Goal: Navigation & Orientation: Find specific page/section

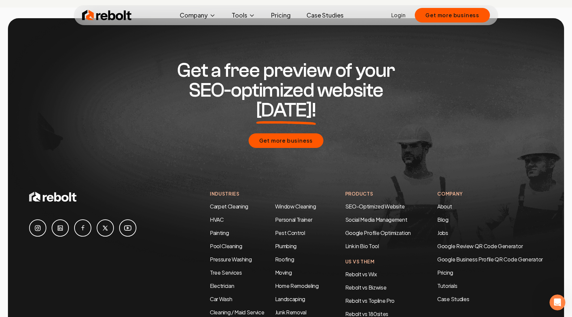
scroll to position [3113, 0]
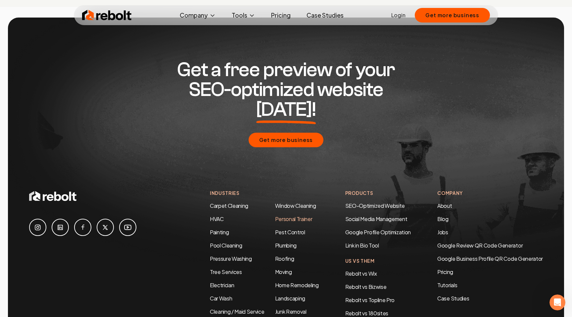
click at [275, 216] on link "Personal Trainer" at bounding box center [293, 219] width 37 height 7
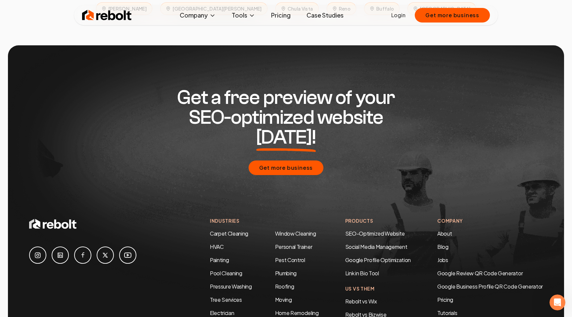
scroll to position [3255, 0]
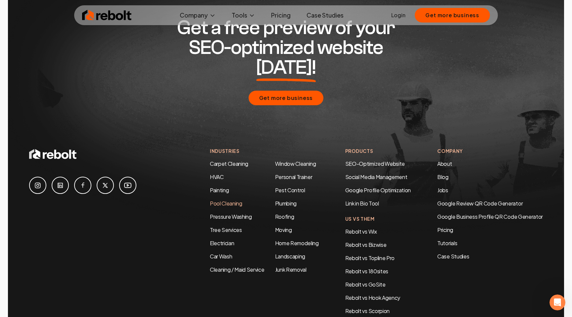
click at [222, 200] on link "Pool Cleaning" at bounding box center [226, 203] width 32 height 7
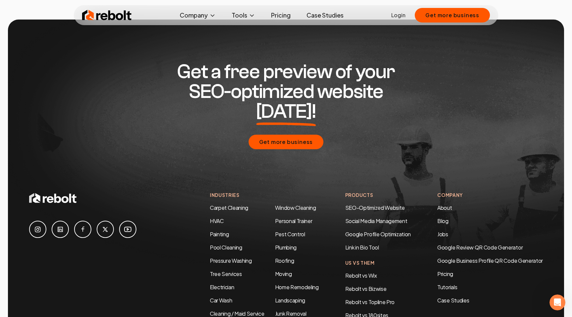
scroll to position [3242, 0]
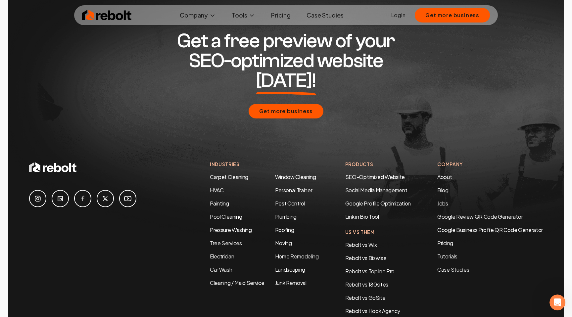
click at [442, 173] on ul "About Blog Jobs" at bounding box center [490, 190] width 106 height 34
click at [442, 200] on link "Jobs" at bounding box center [442, 203] width 11 height 7
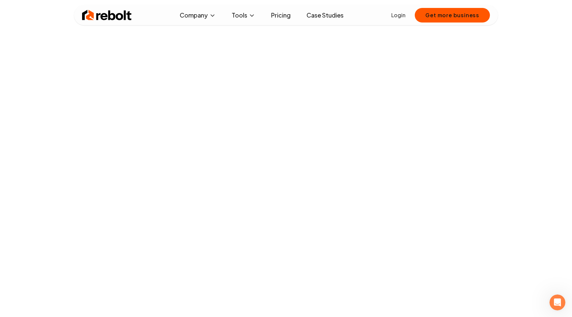
scroll to position [75, 0]
